Goal: Obtain resource: Download file/media

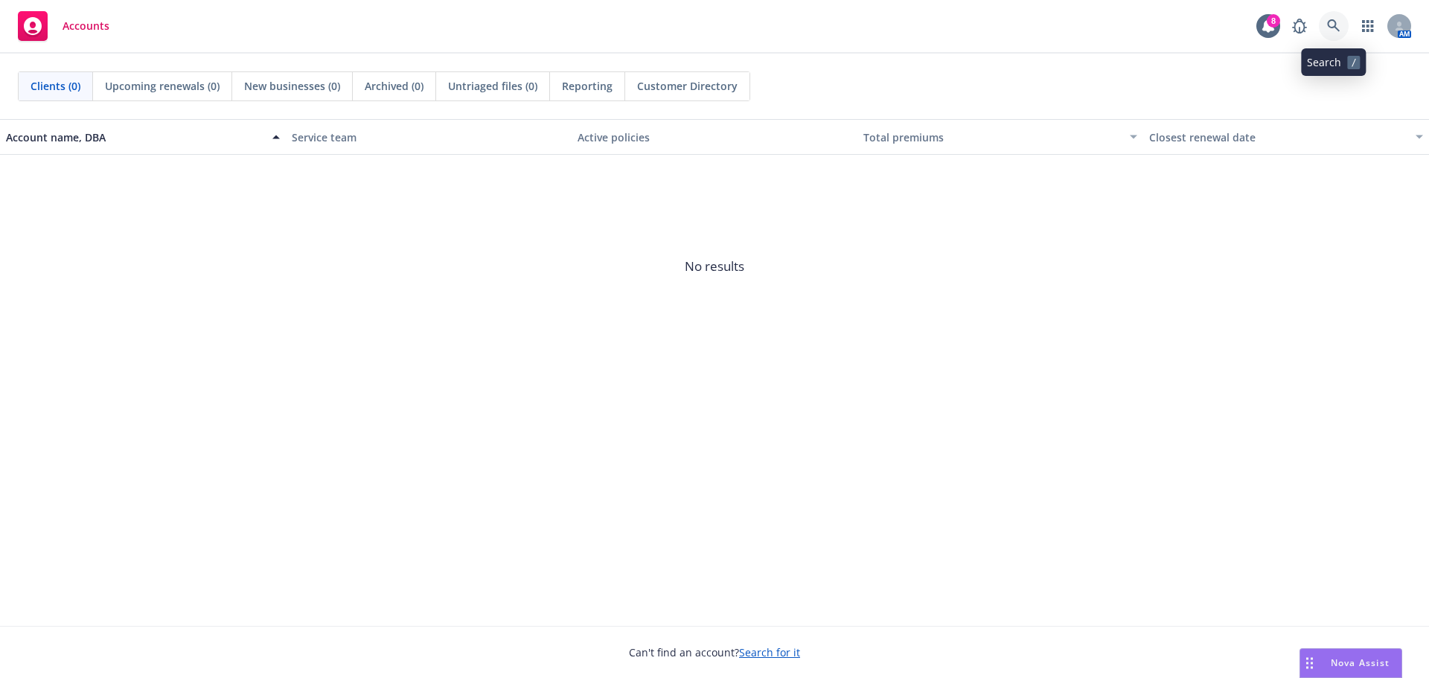
click at [1336, 31] on icon at bounding box center [1333, 25] width 13 height 13
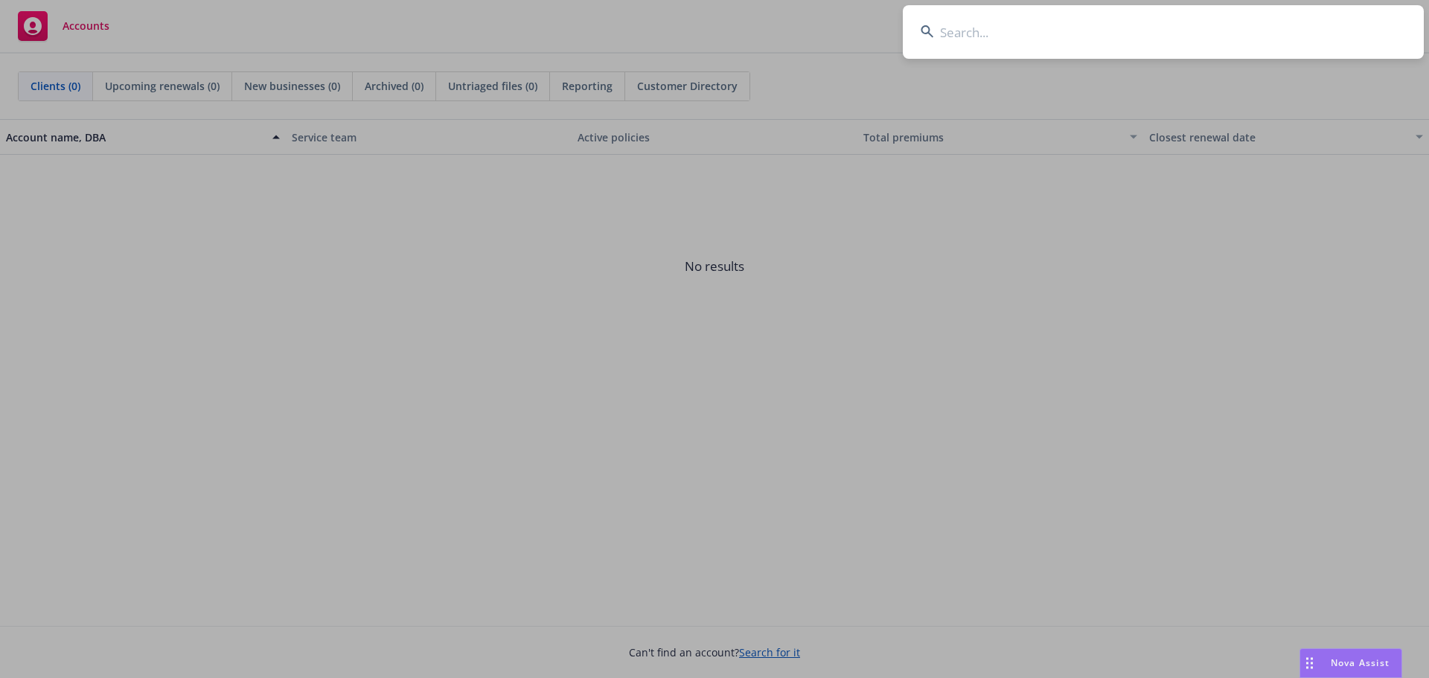
click at [1167, 25] on input at bounding box center [1163, 32] width 521 height 54
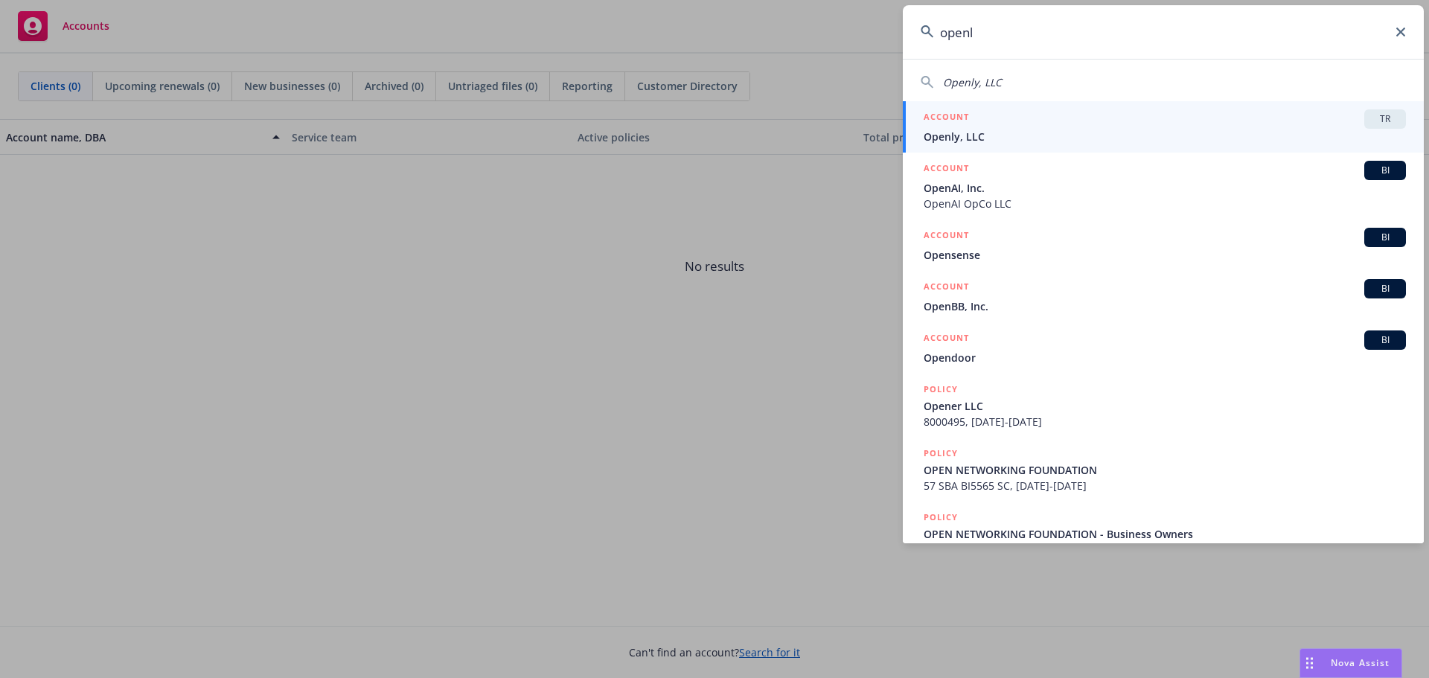
type input "openl"
click at [974, 141] on span "Openly, LLC" at bounding box center [1165, 137] width 482 height 16
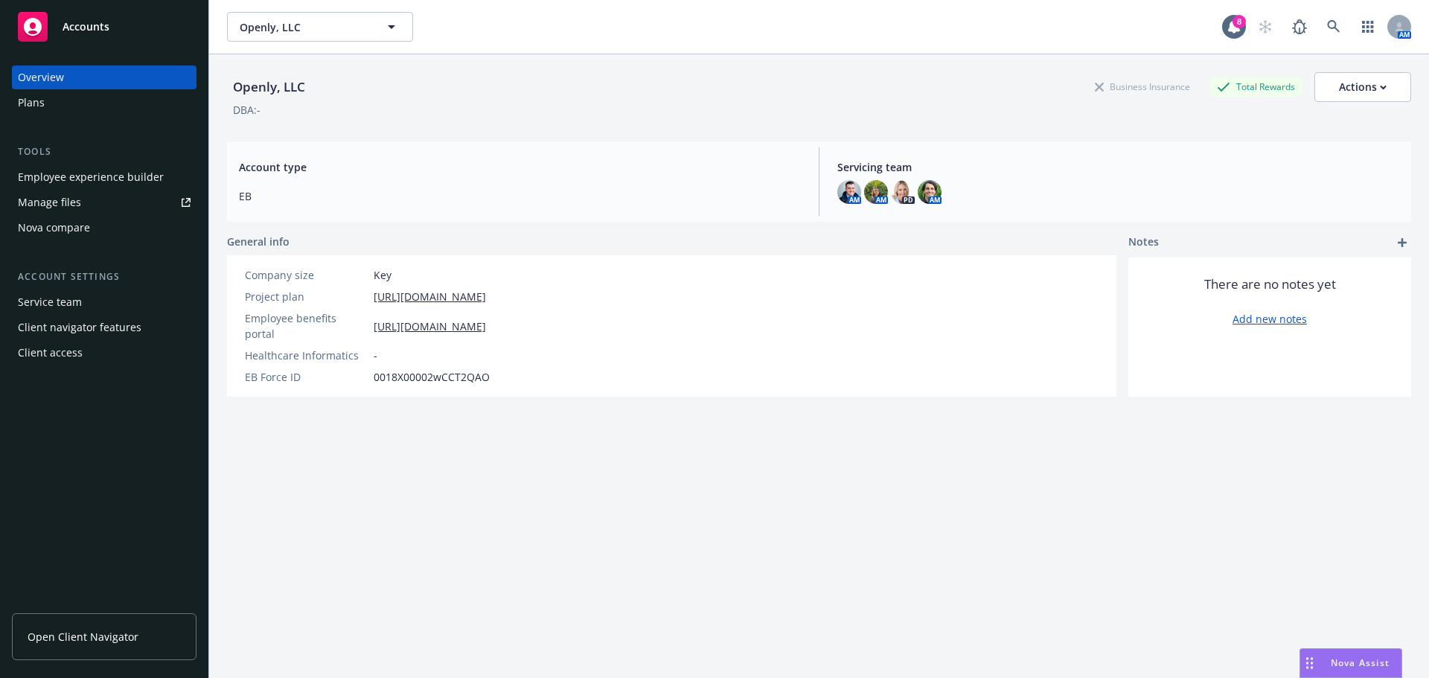
click at [138, 202] on link "Manage files" at bounding box center [104, 203] width 185 height 24
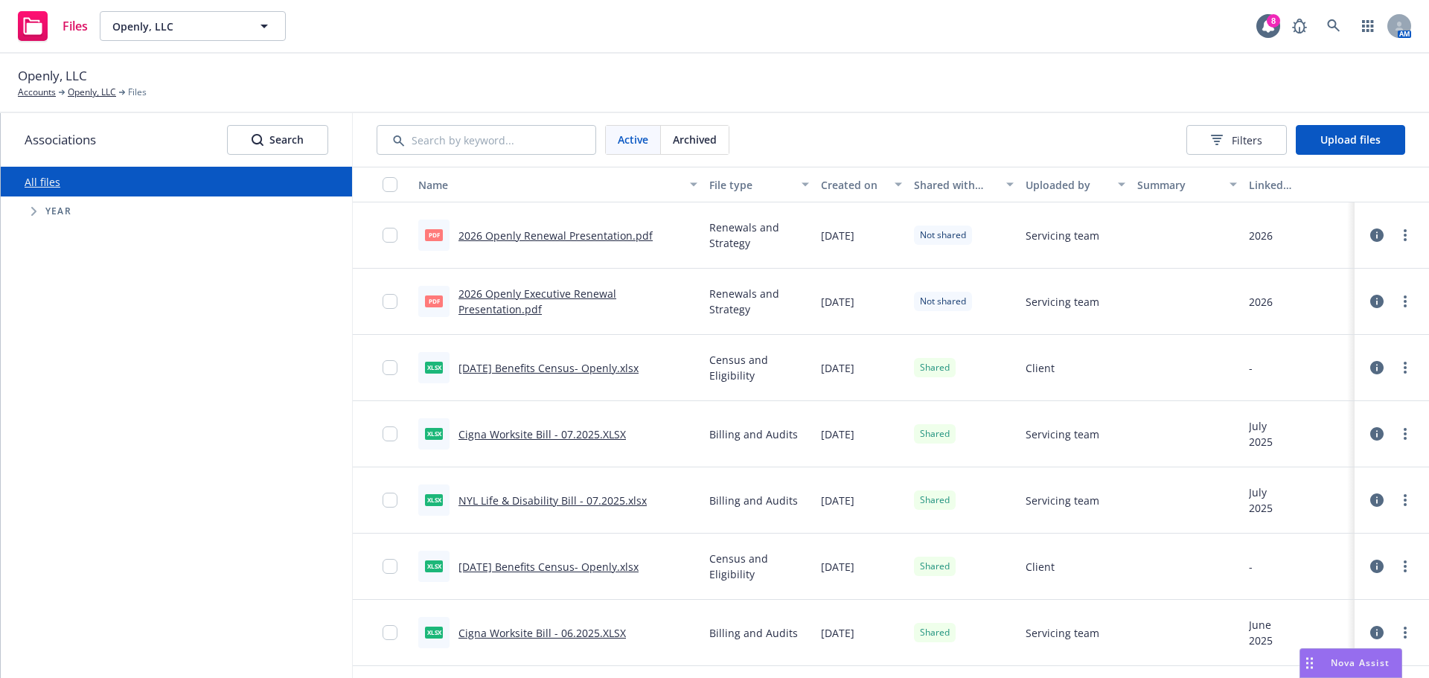
click at [576, 374] on link "[DATE] Benefits Census- Openly.xlsx" at bounding box center [548, 368] width 180 height 14
